Goal: Task Accomplishment & Management: Manage account settings

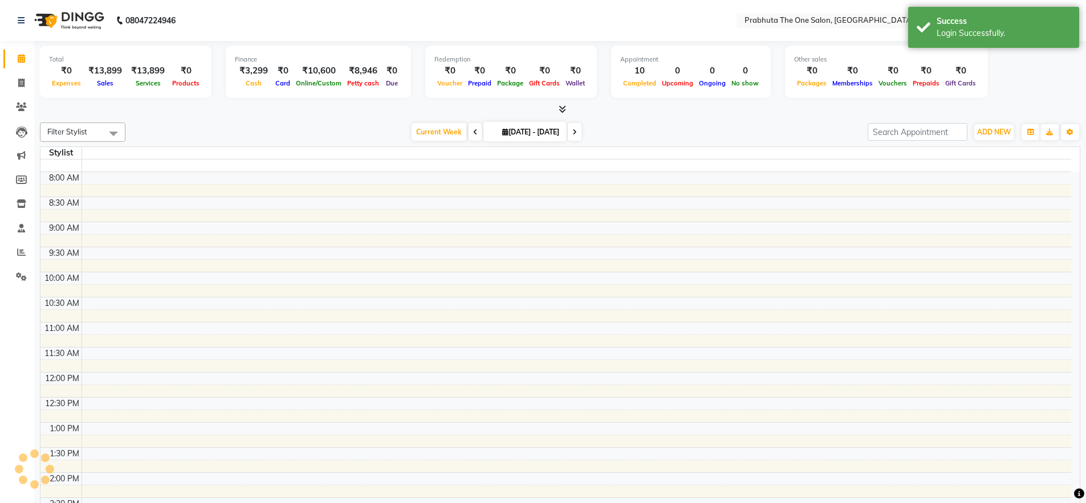
select select "en"
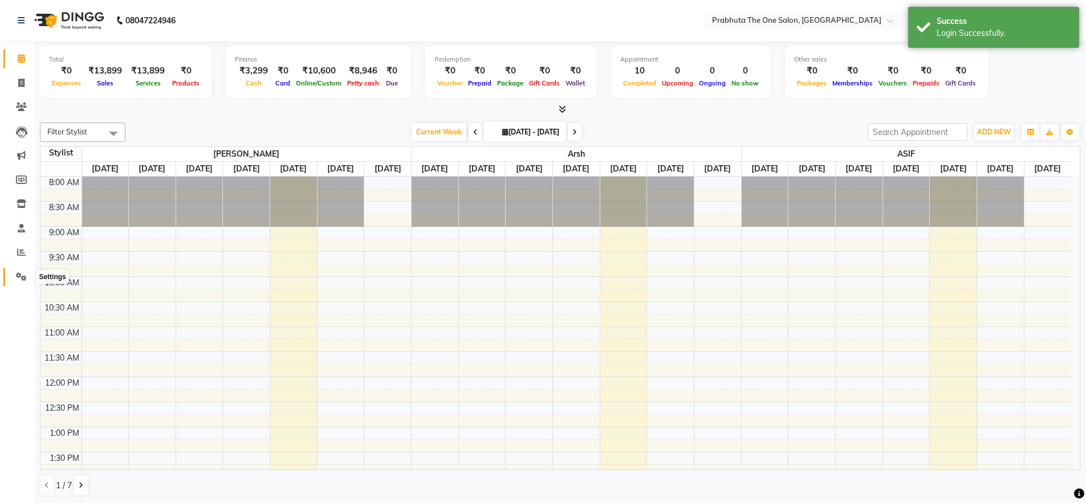
click at [22, 271] on span at bounding box center [21, 277] width 20 height 13
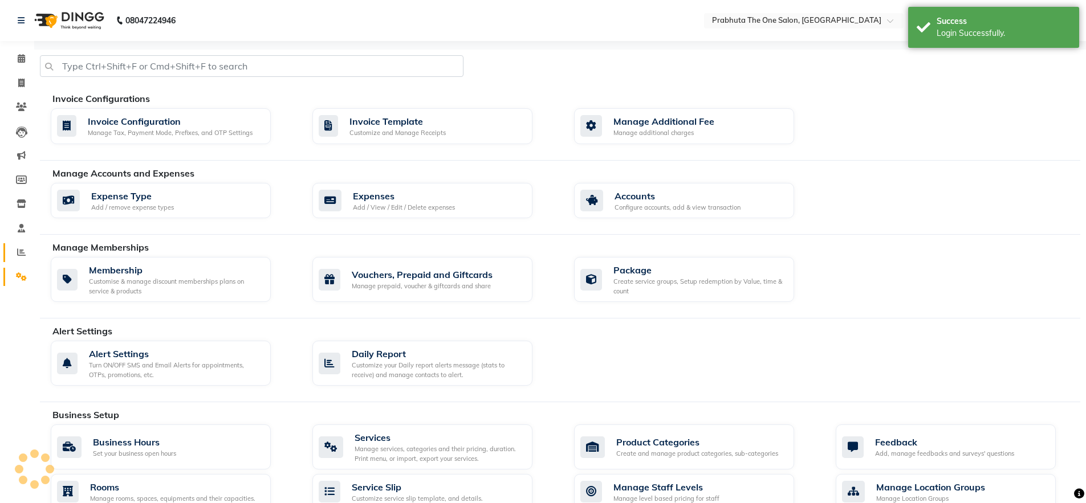
click at [25, 252] on icon at bounding box center [21, 252] width 9 height 9
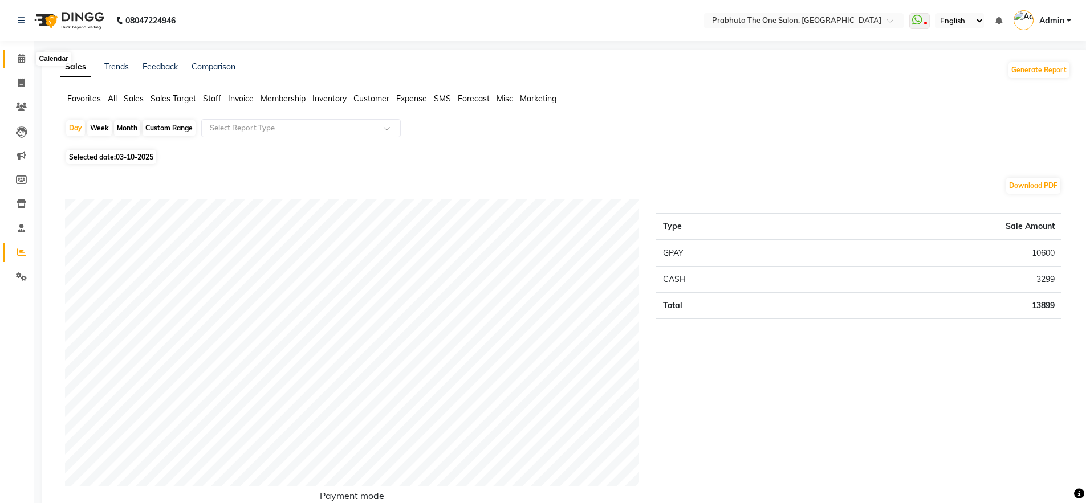
click at [18, 59] on icon at bounding box center [21, 58] width 7 height 9
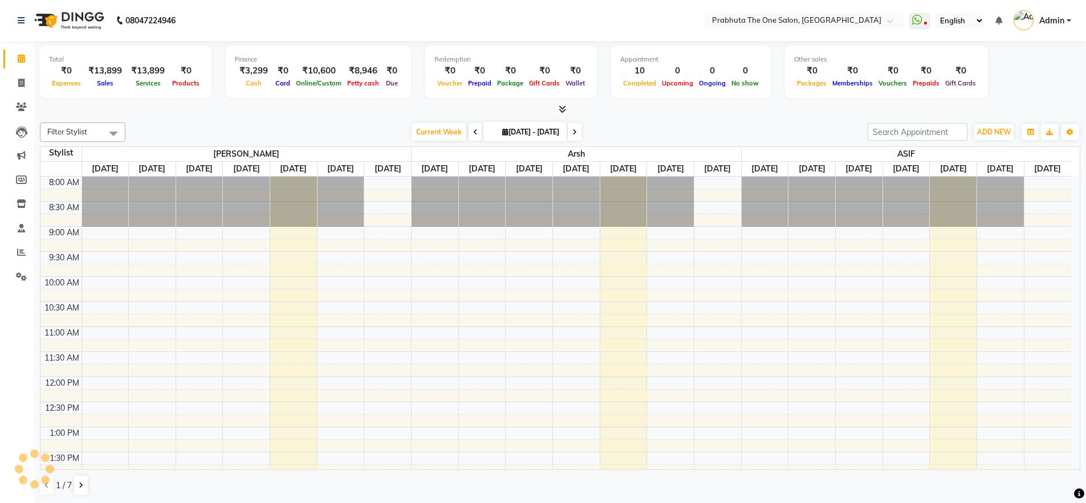
click at [1065, 20] on link "Admin" at bounding box center [1042, 20] width 58 height 19
click at [1025, 83] on link "Sign out" at bounding box center [1012, 82] width 104 height 18
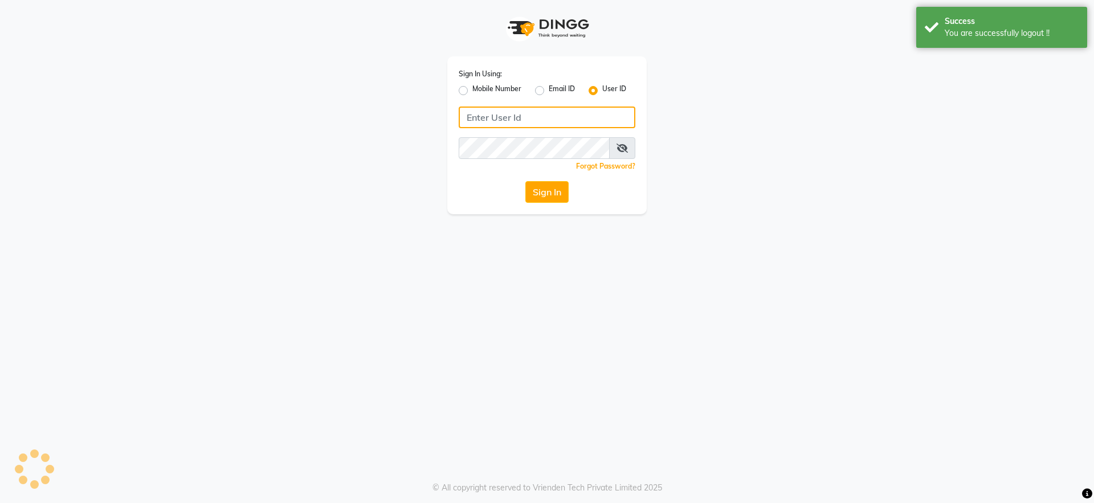
type input "neeldavid"
click at [550, 191] on button "Sign In" at bounding box center [547, 192] width 43 height 22
